Goal: Check status

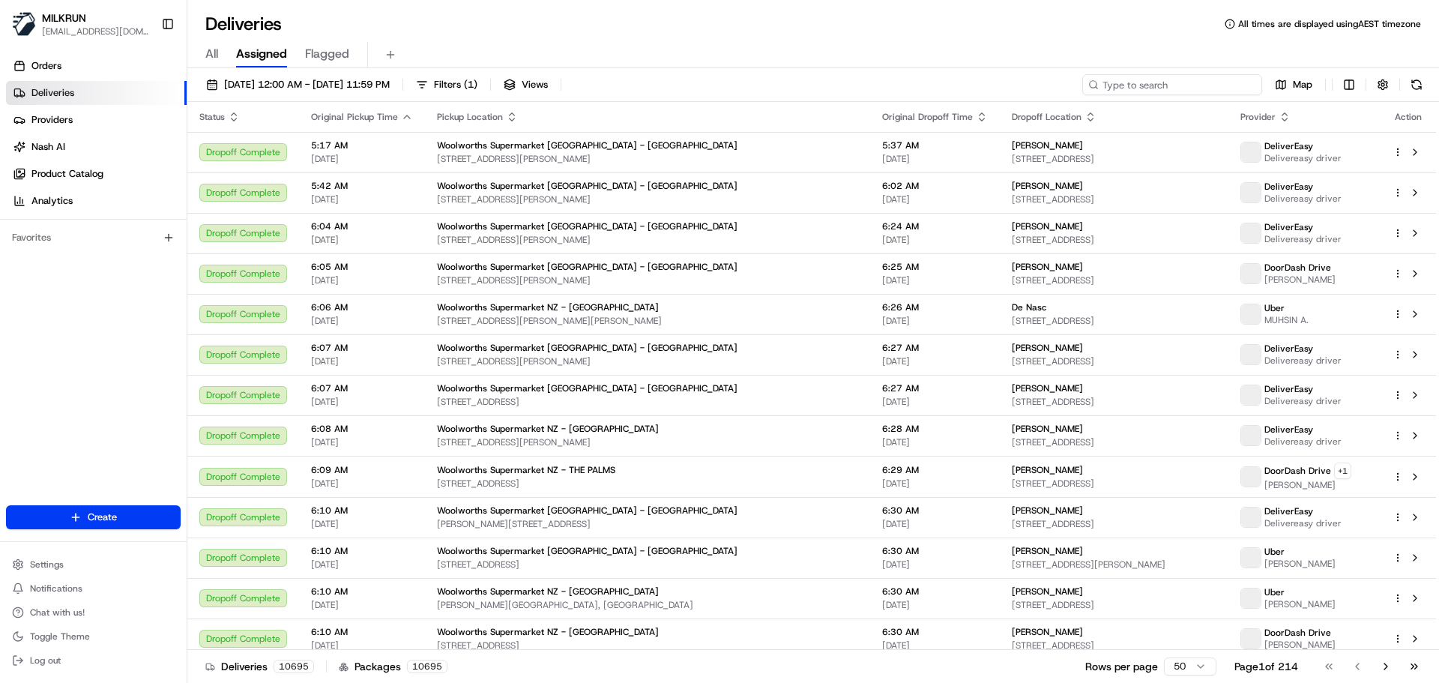
click at [1186, 80] on input at bounding box center [1172, 84] width 180 height 21
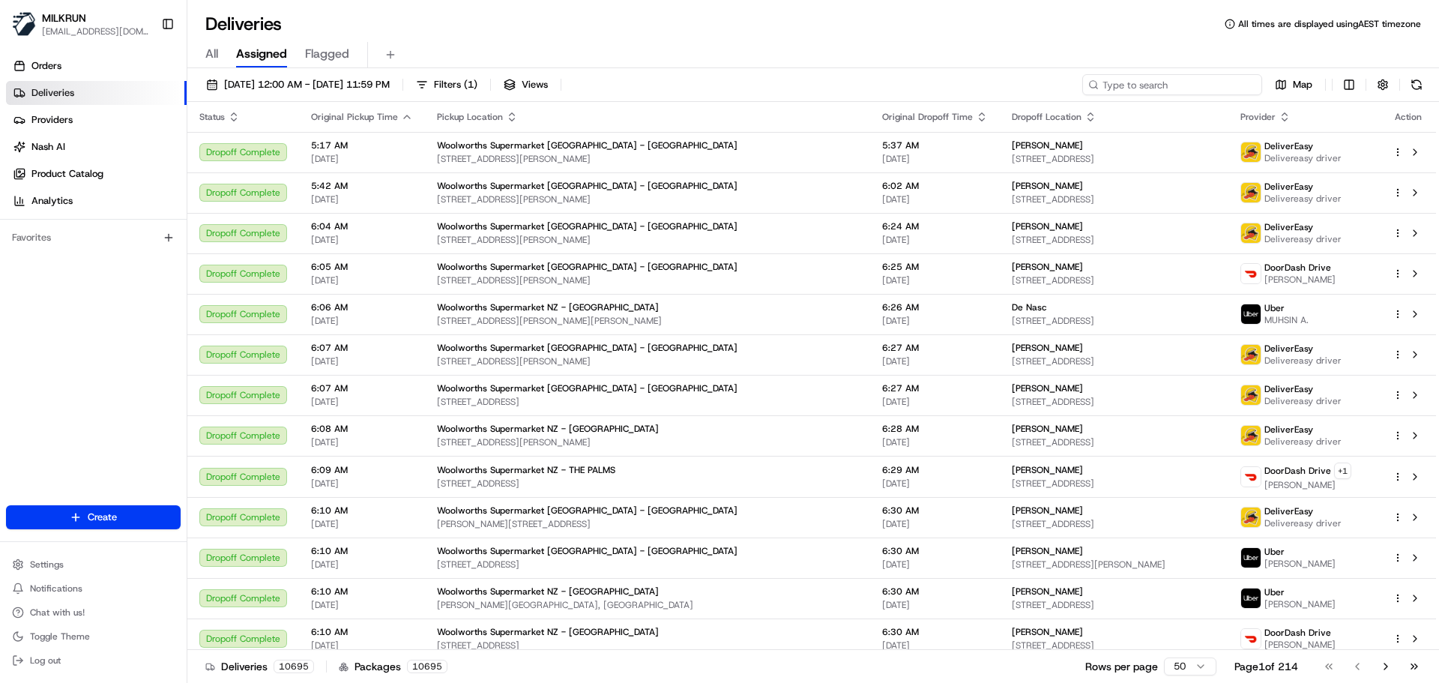
paste input "2596184833"
type input "2596184833"
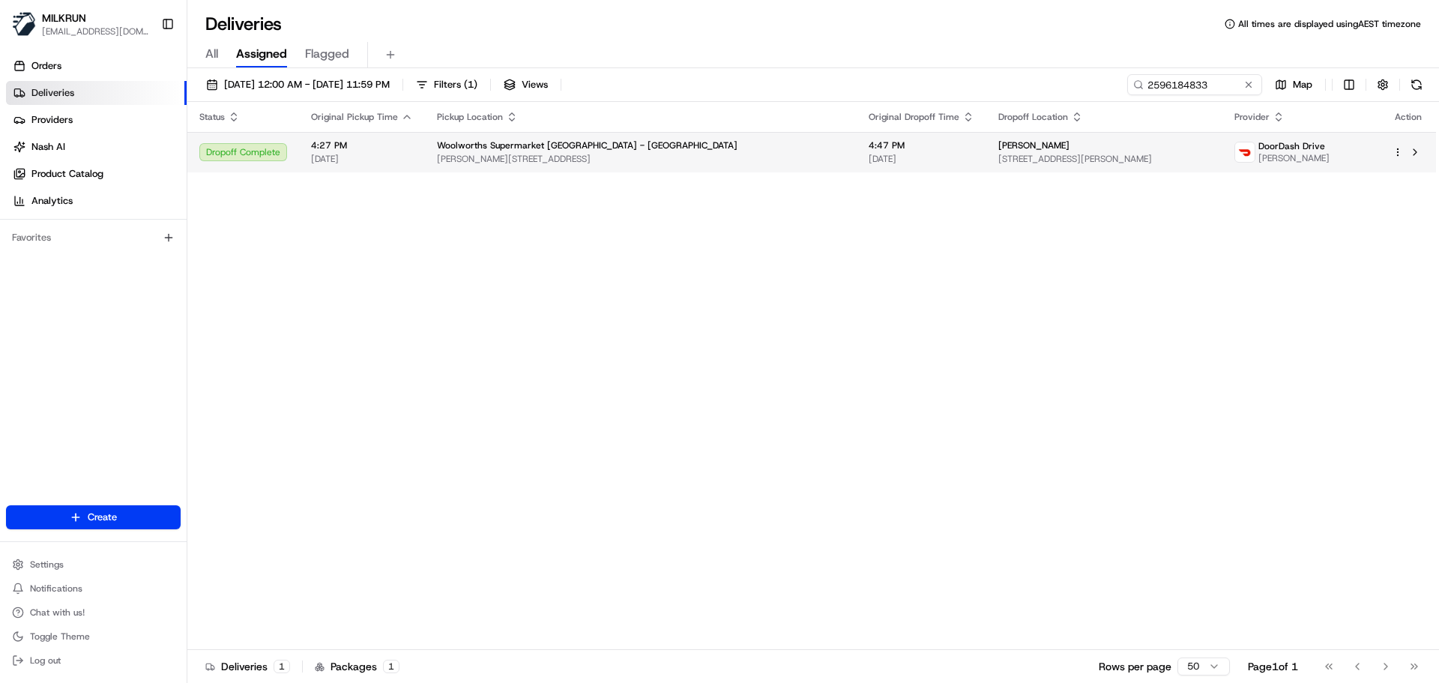
click at [662, 160] on span "[PERSON_NAME][STREET_ADDRESS]" at bounding box center [641, 159] width 408 height 12
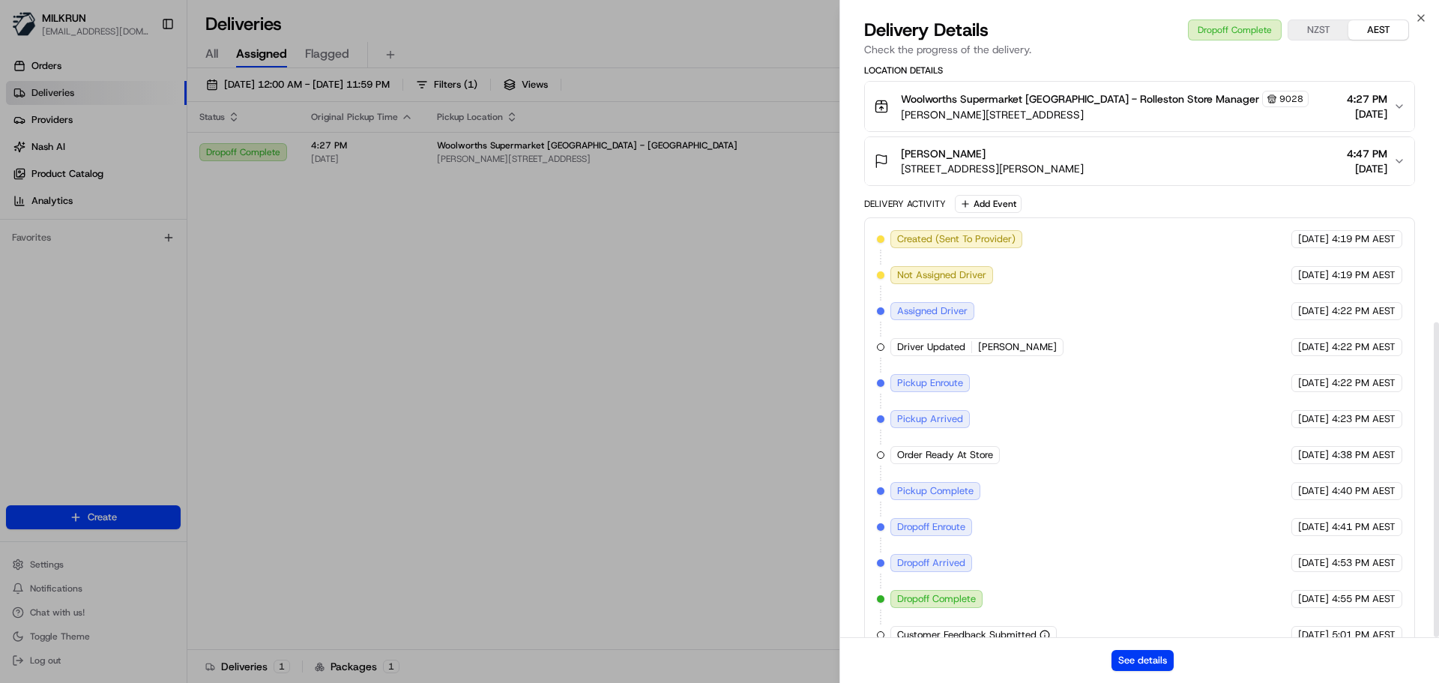
scroll to position [472, 0]
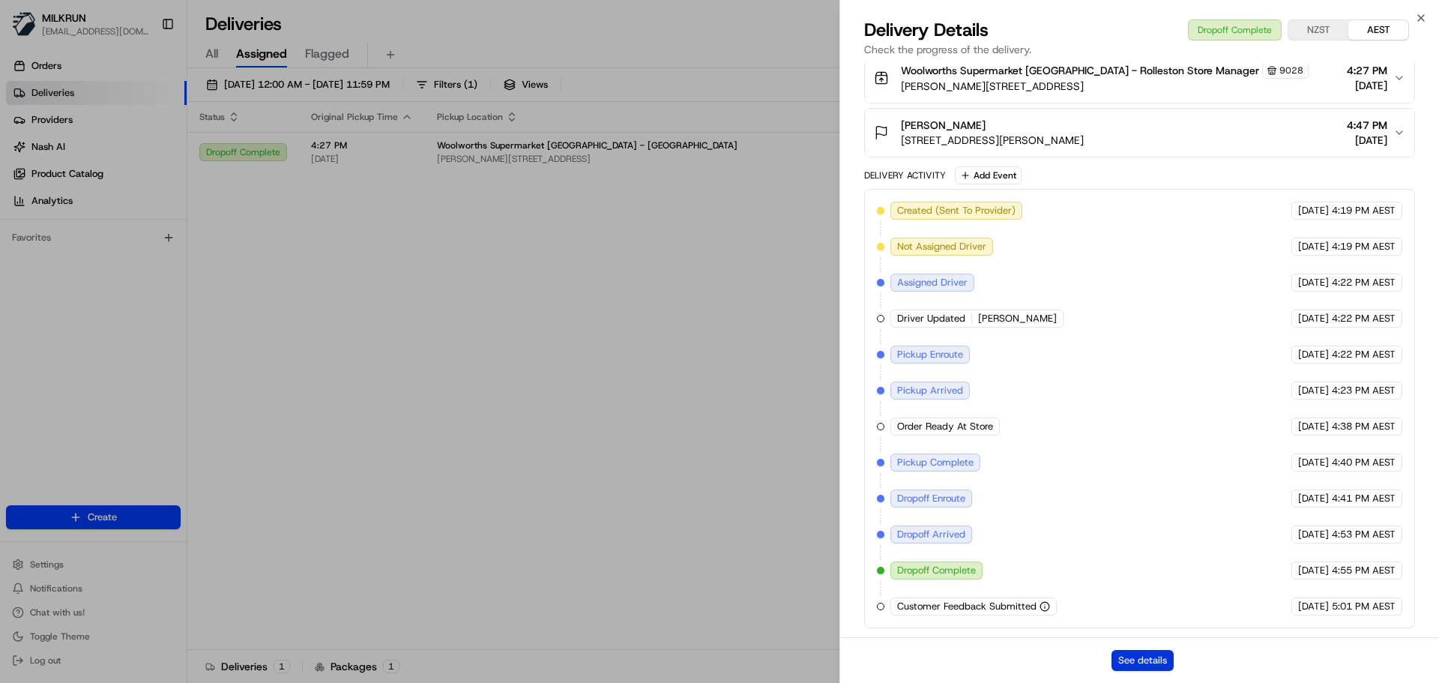
click at [1141, 662] on button "See details" at bounding box center [1142, 660] width 62 height 21
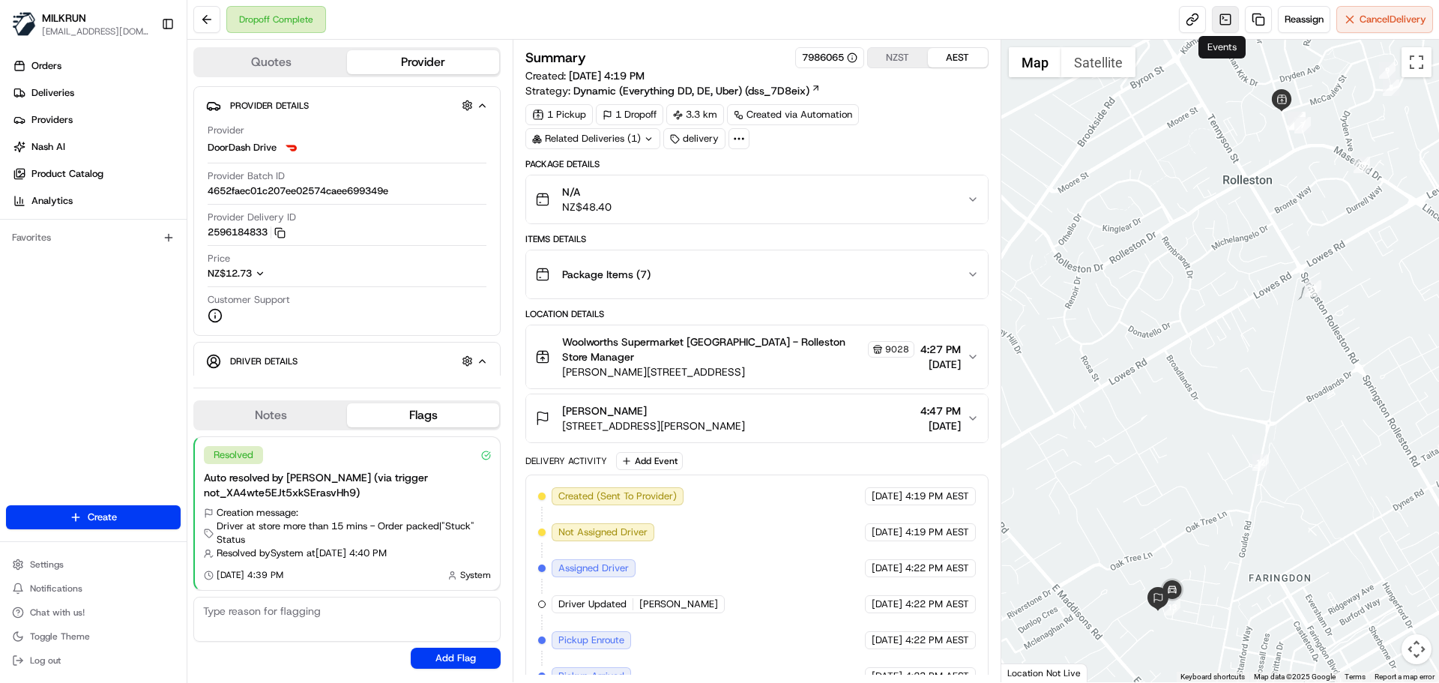
click at [1216, 13] on link at bounding box center [1225, 19] width 27 height 27
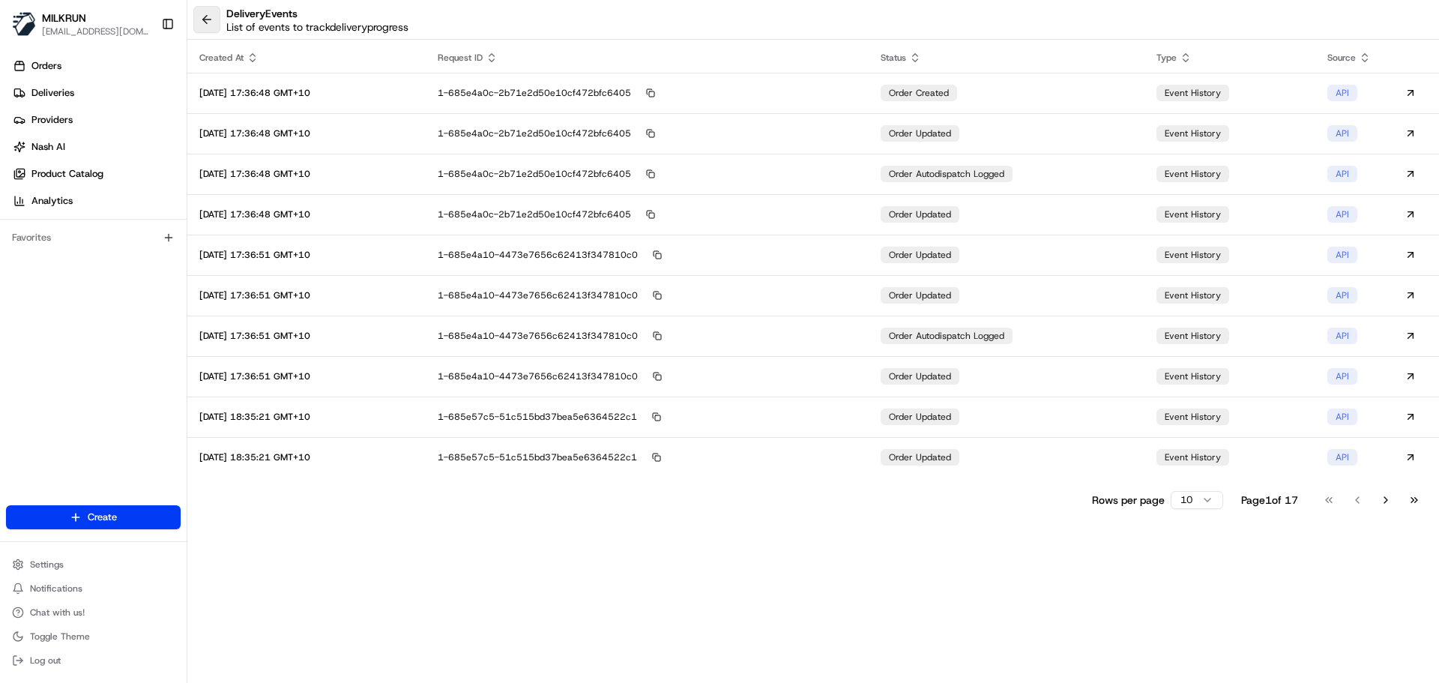
click at [211, 22] on button at bounding box center [206, 19] width 27 height 27
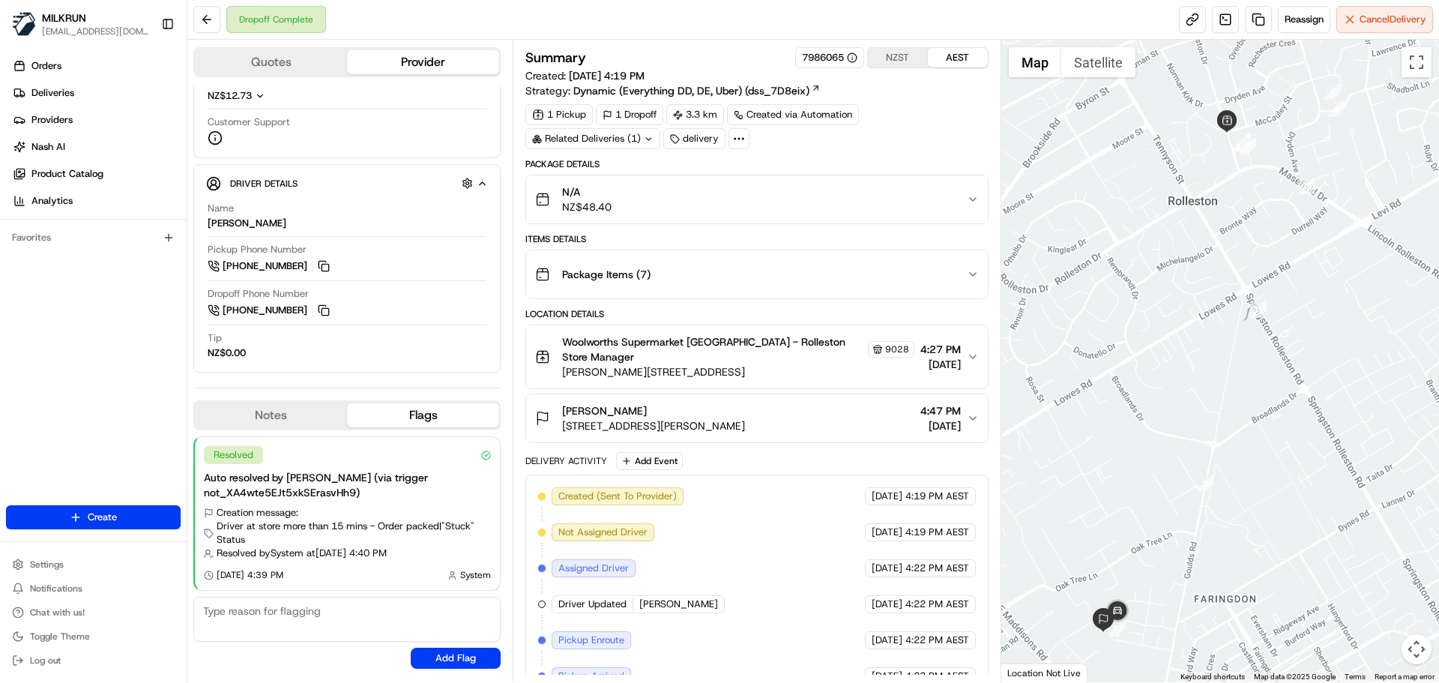
click at [738, 145] on div at bounding box center [738, 138] width 21 height 21
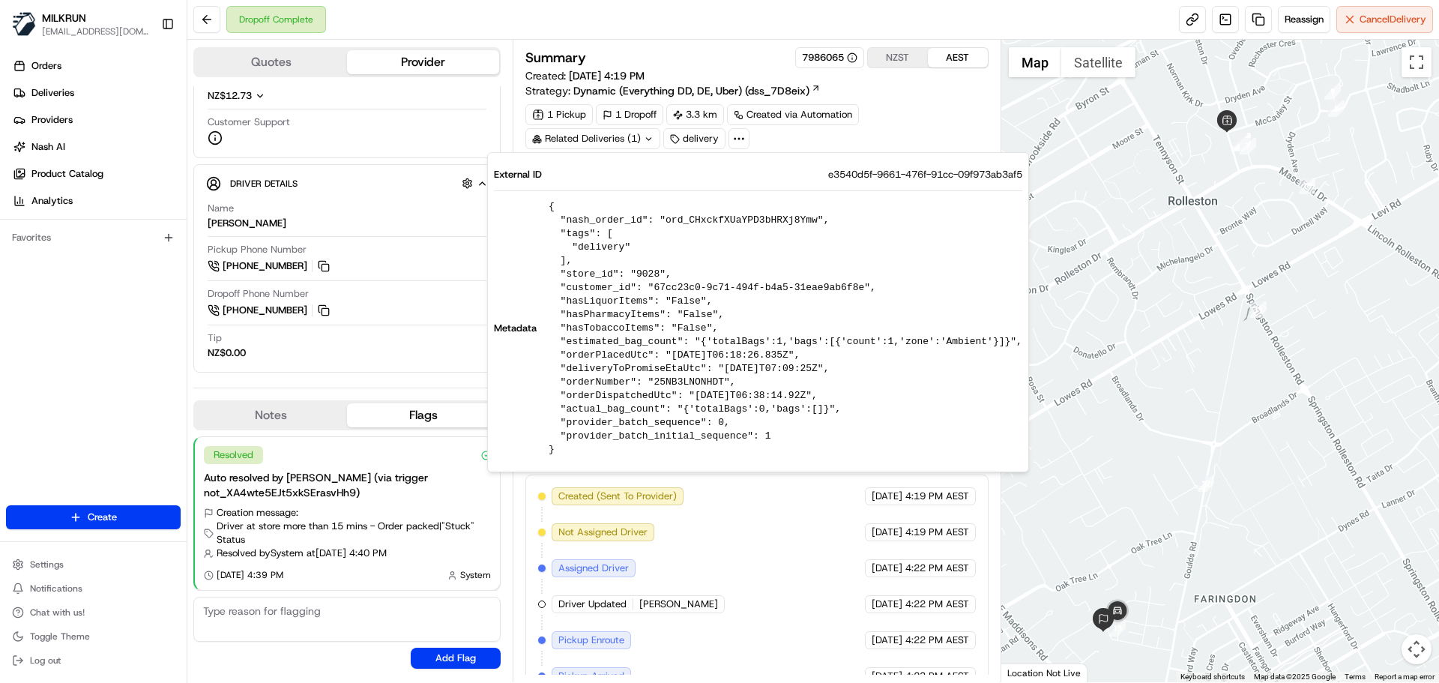
click at [738, 145] on div at bounding box center [738, 138] width 21 height 21
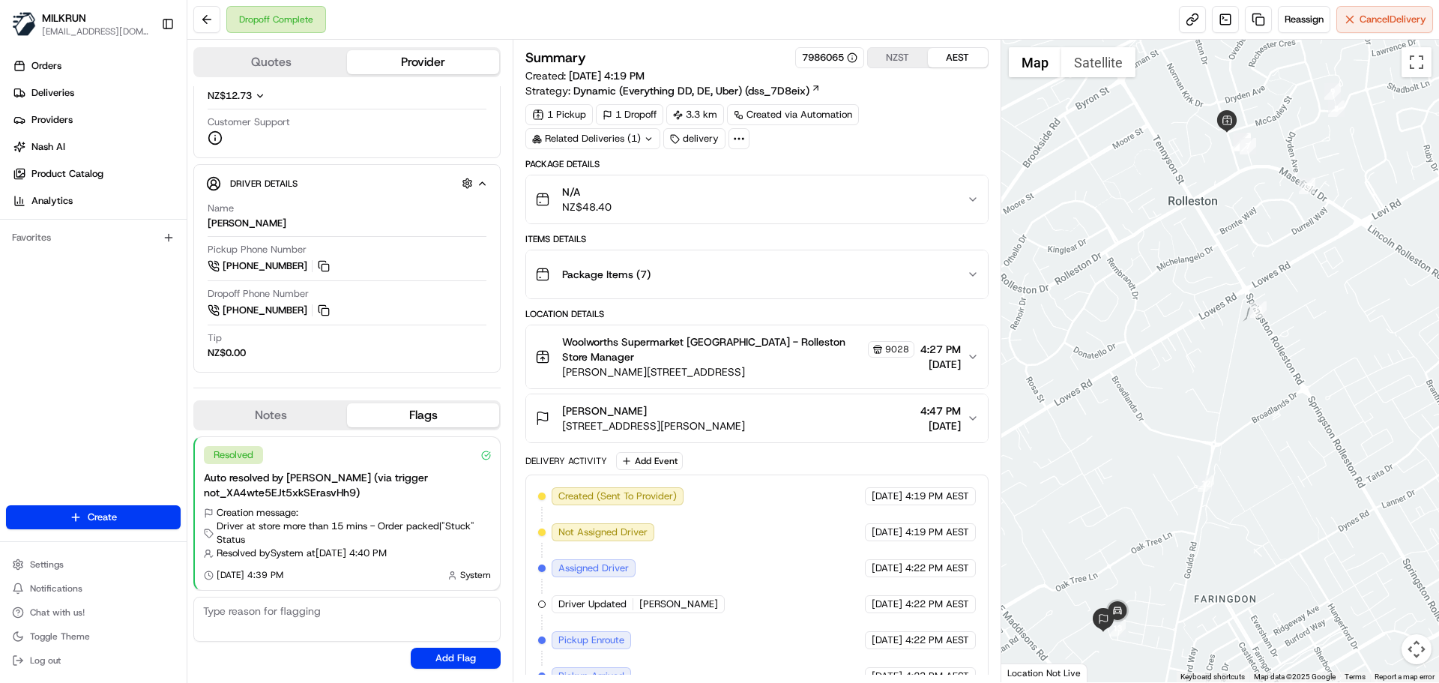
scroll to position [226, 0]
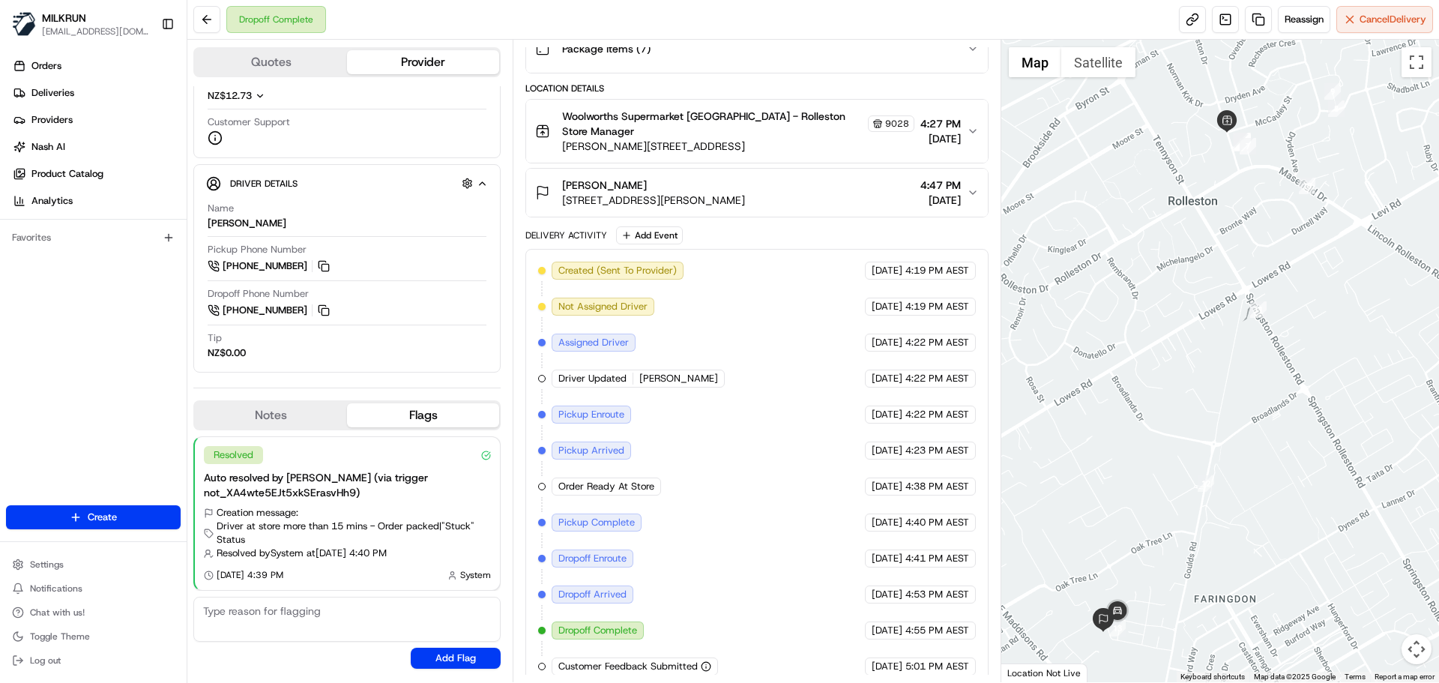
click at [642, 659] on span "Customer Feedback Submitted" at bounding box center [627, 665] width 139 height 13
click at [703, 661] on icon "button" at bounding box center [706, 666] width 10 height 10
click at [706, 666] on icon "button" at bounding box center [706, 666] width 0 height 1
click at [706, 661] on icon "button" at bounding box center [706, 666] width 10 height 10
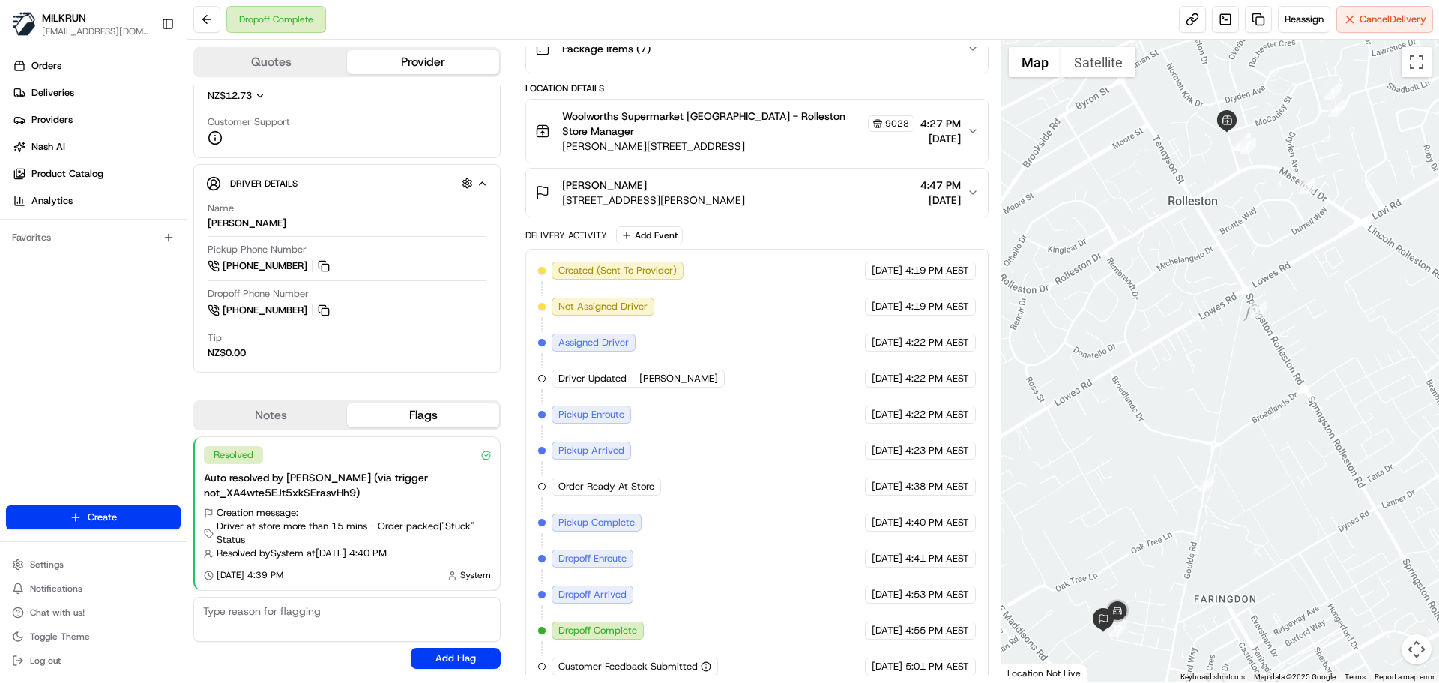
click at [706, 661] on icon "button" at bounding box center [706, 666] width 10 height 10
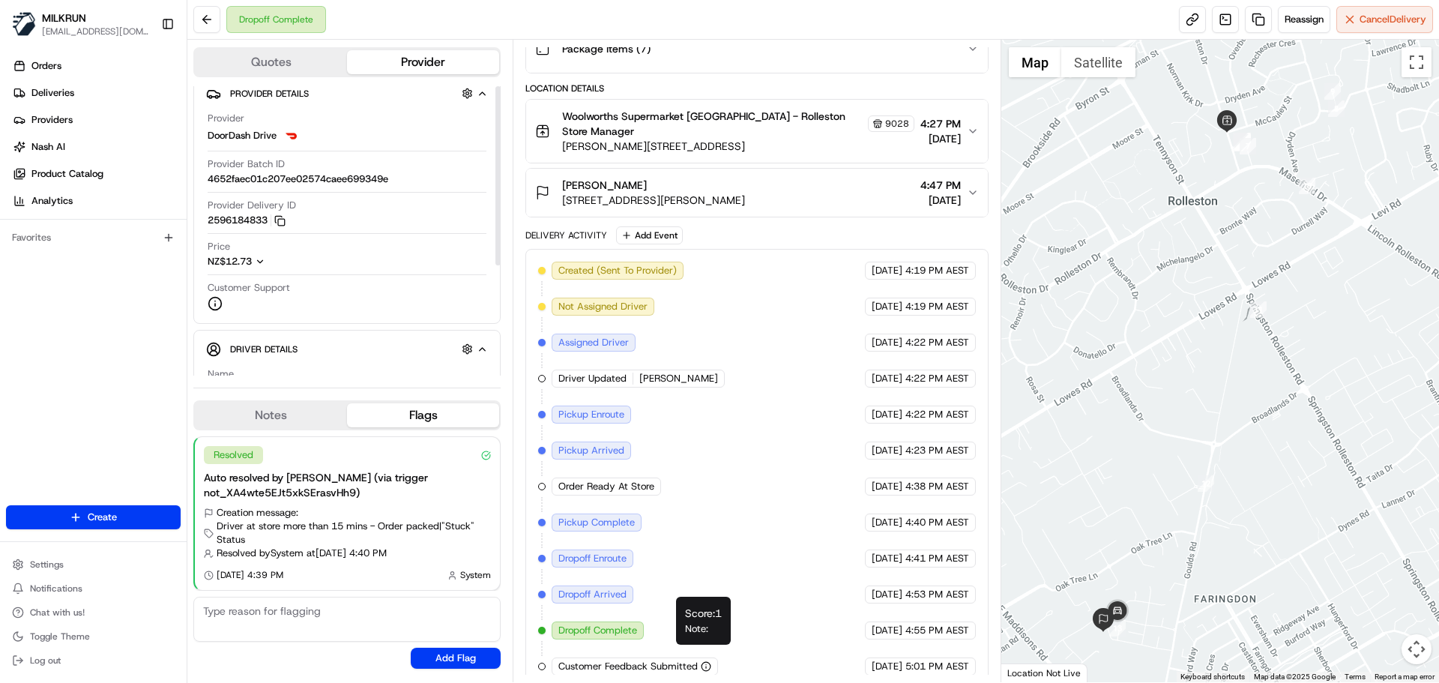
scroll to position [0, 0]
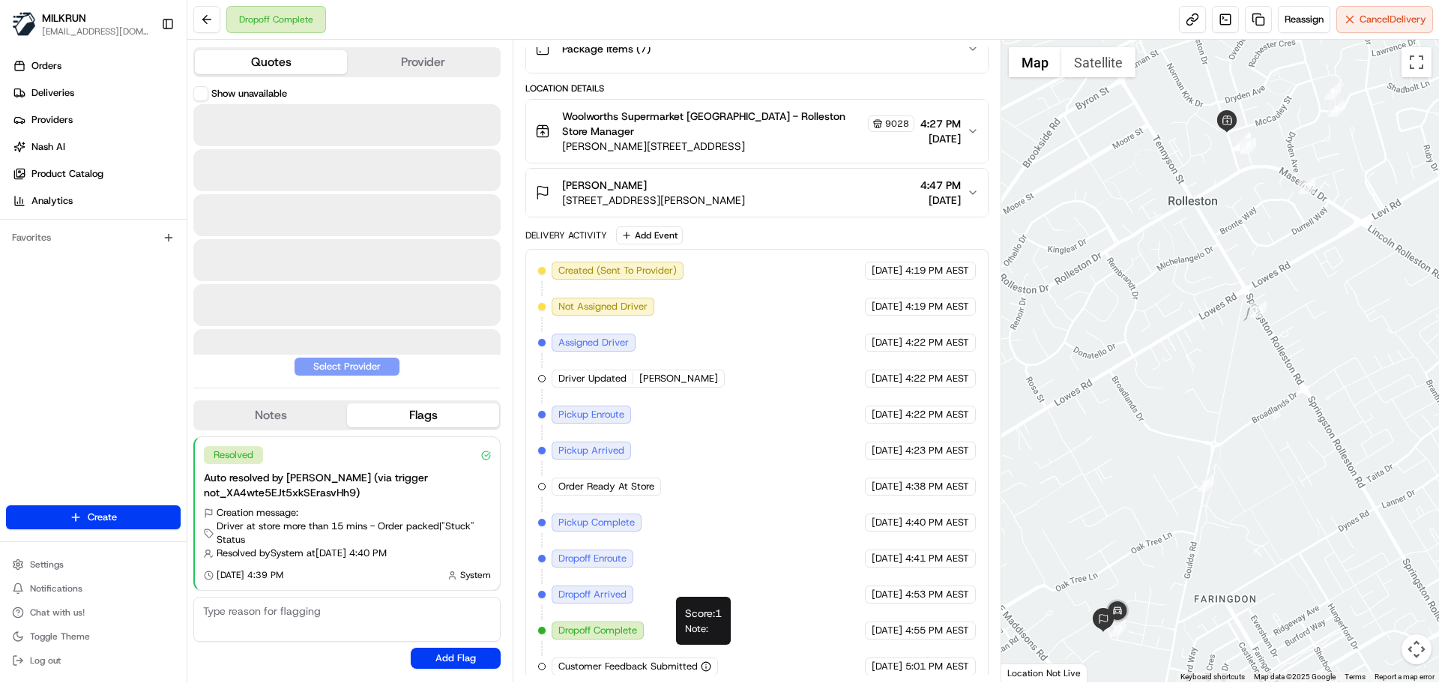
click at [296, 57] on button "Quotes" at bounding box center [271, 62] width 152 height 24
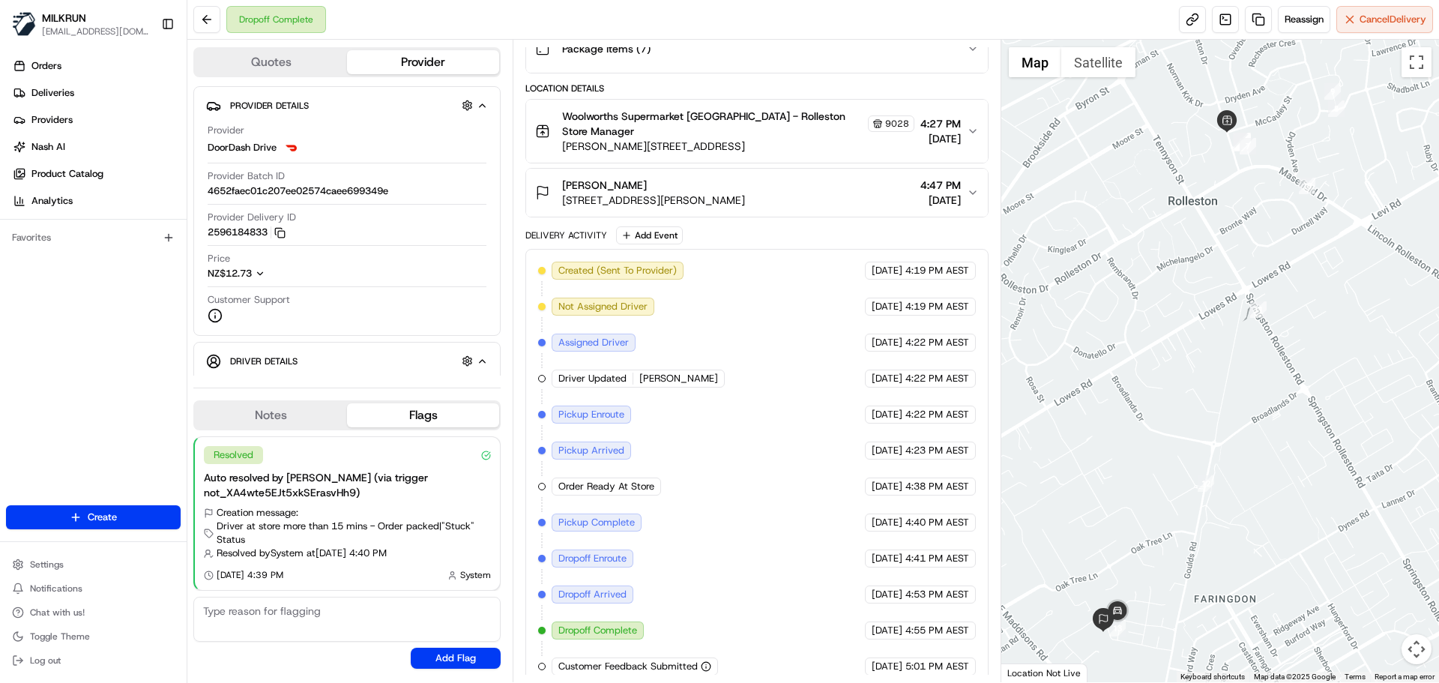
click at [451, 58] on button "Provider" at bounding box center [423, 62] width 152 height 24
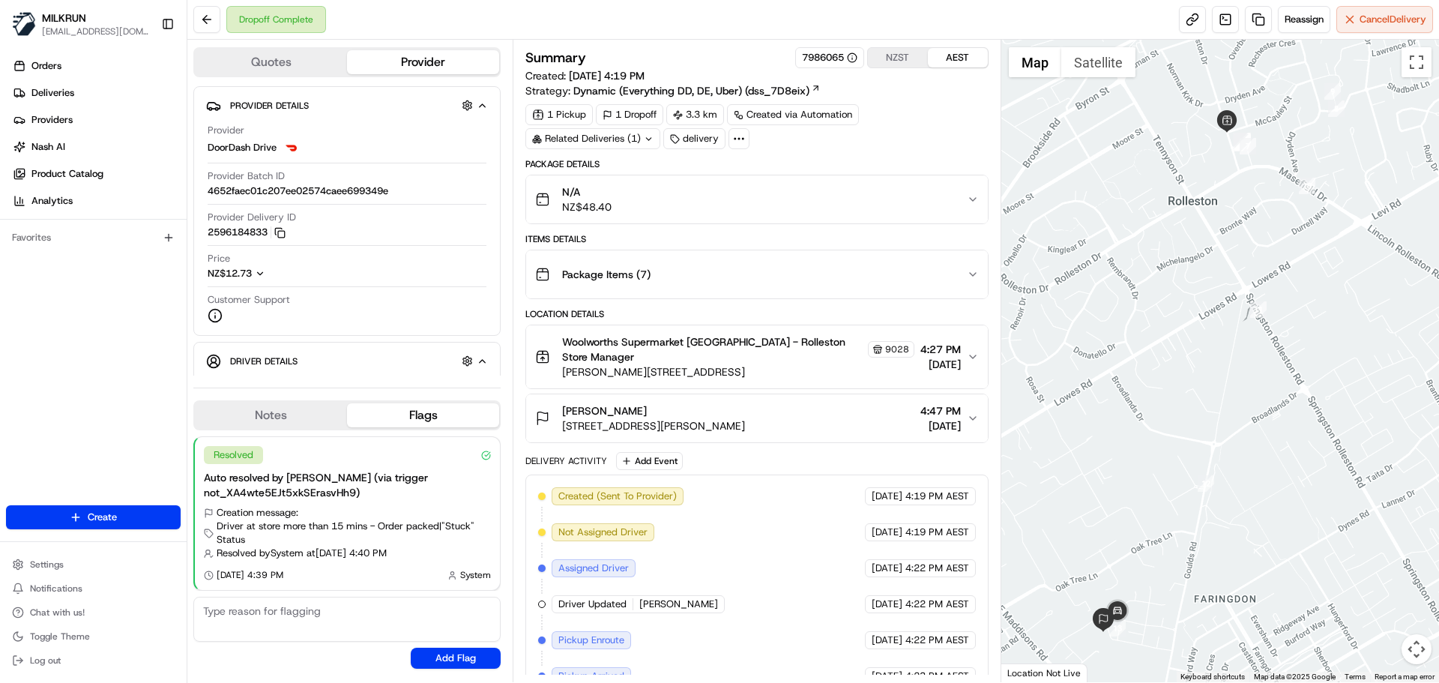
click at [644, 139] on icon at bounding box center [649, 139] width 10 height 10
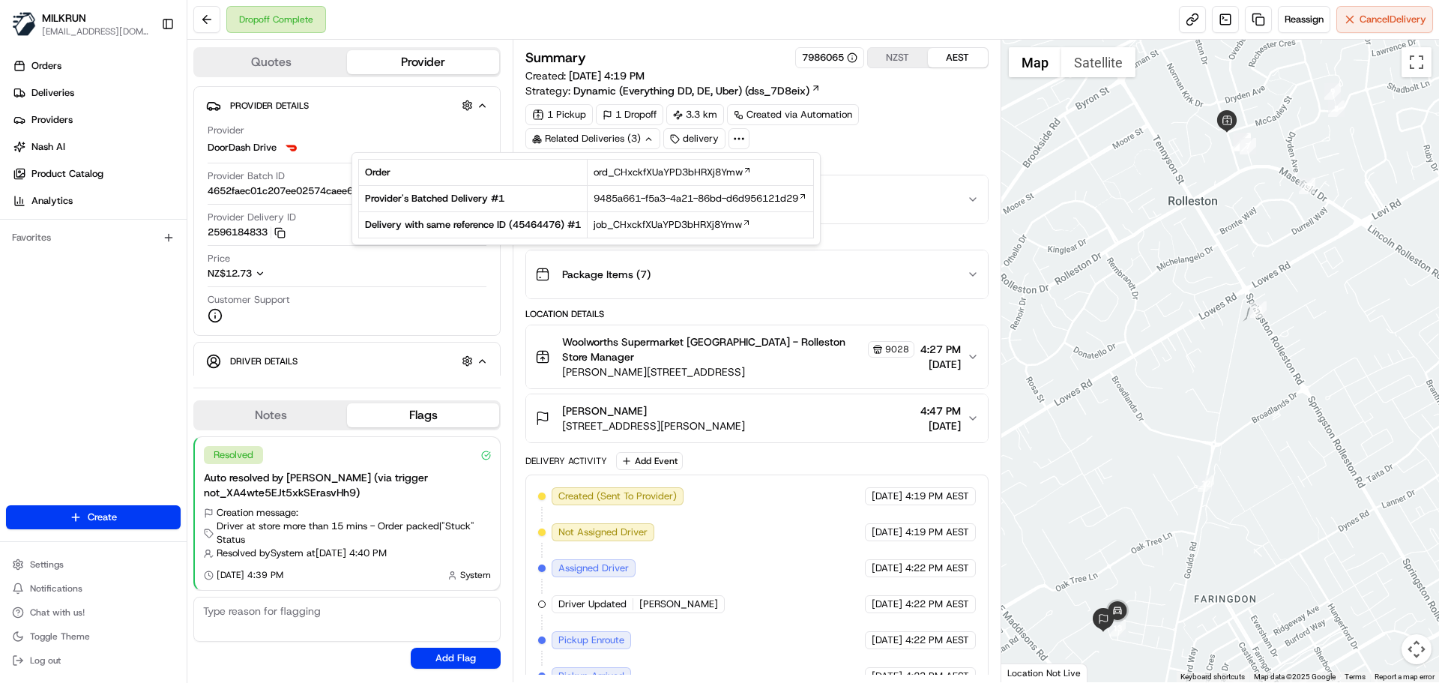
click at [644, 139] on icon at bounding box center [649, 139] width 10 height 10
